Goal: Navigation & Orientation: Go to known website

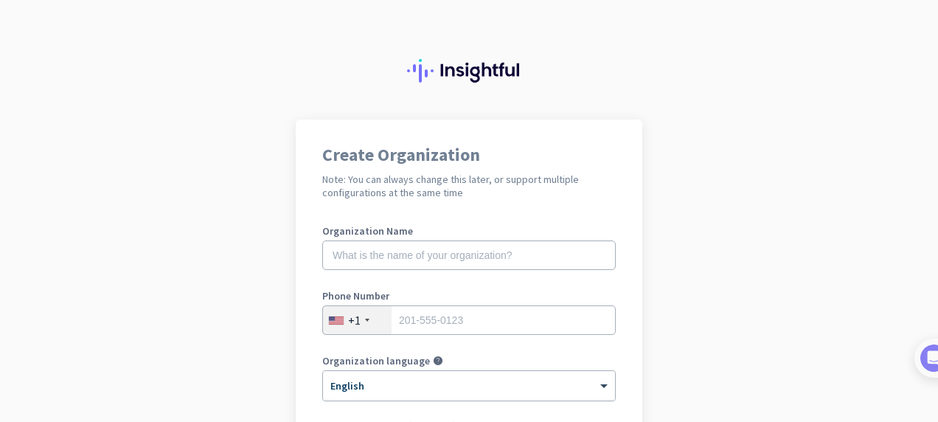
scroll to position [336, 0]
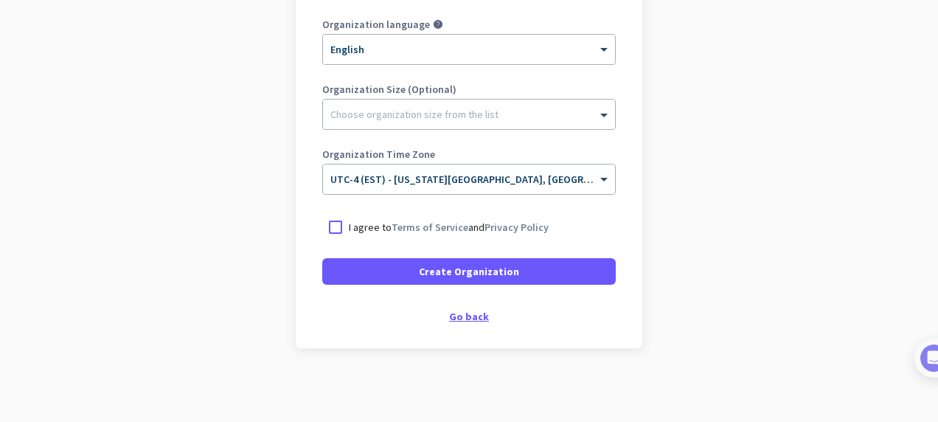
click at [473, 321] on div "Go back" at bounding box center [468, 316] width 293 height 10
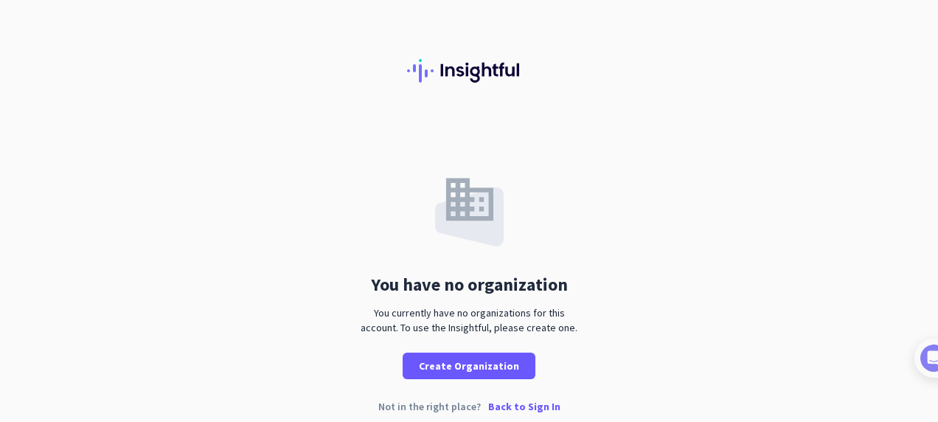
scroll to position [13, 0]
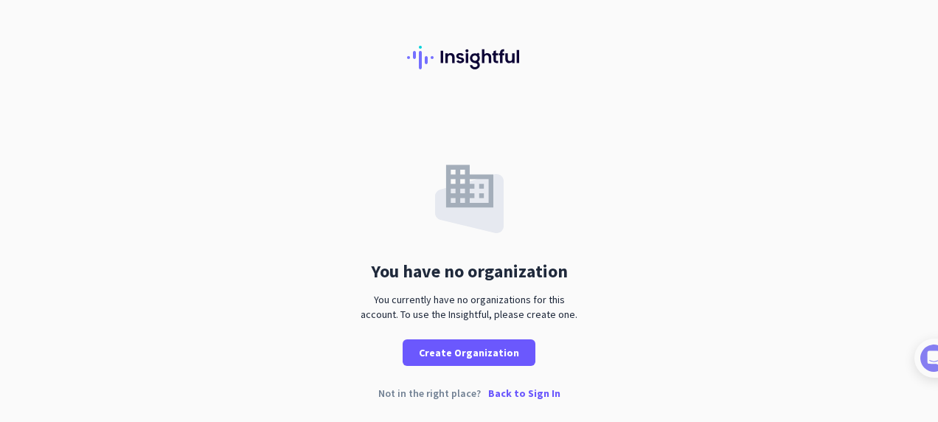
click at [505, 397] on p "Back to Sign In" at bounding box center [524, 393] width 72 height 10
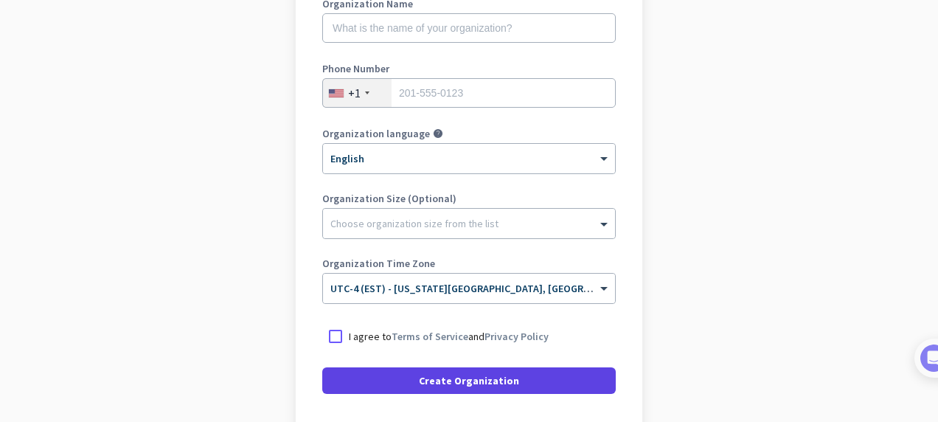
scroll to position [336, 0]
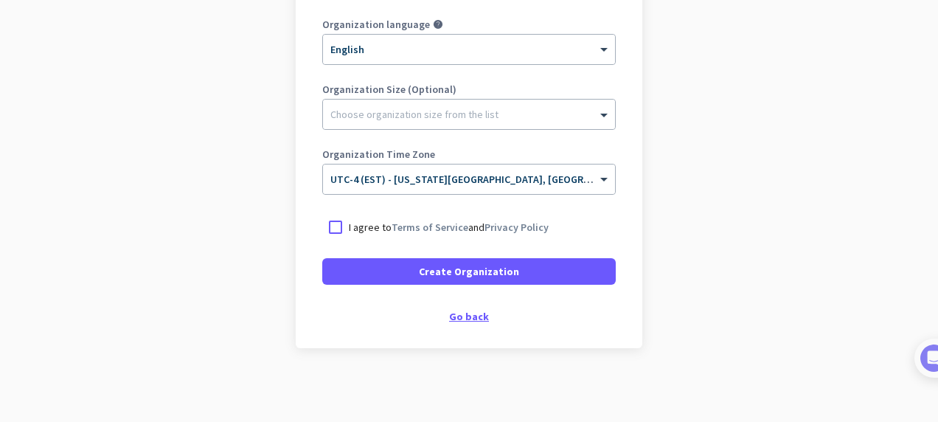
click at [451, 317] on div "Go back" at bounding box center [468, 316] width 293 height 10
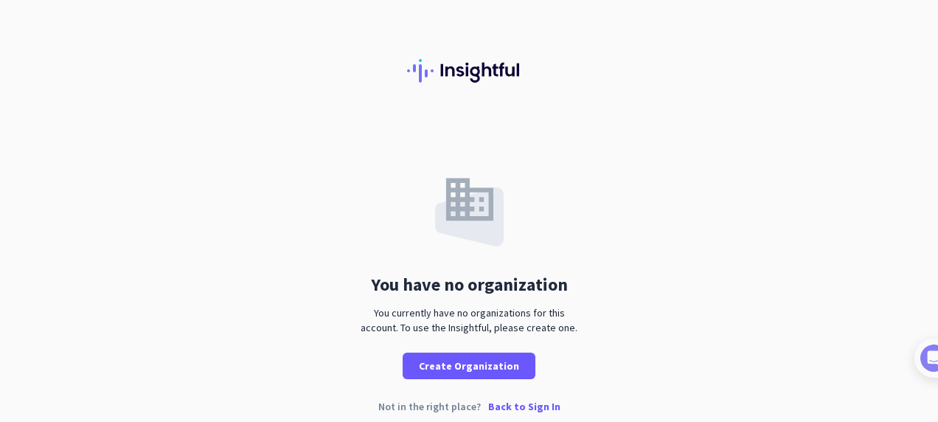
scroll to position [13, 0]
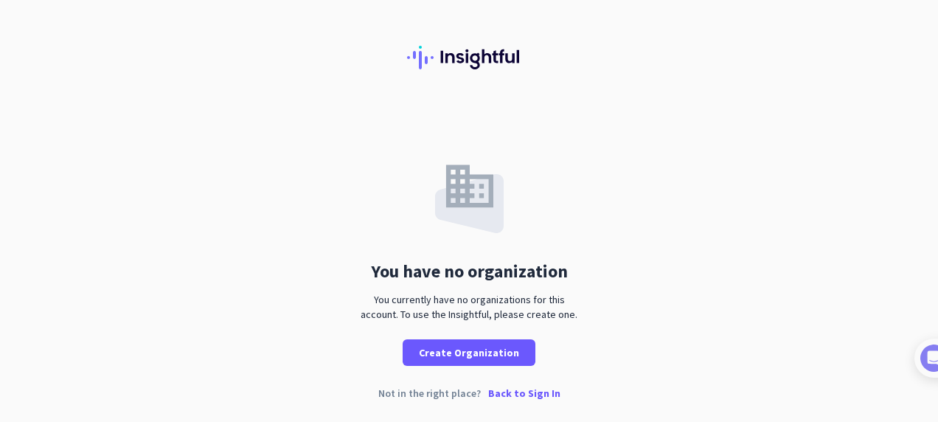
click at [509, 396] on p "Back to Sign In" at bounding box center [524, 393] width 72 height 10
